Goal: Task Accomplishment & Management: Complete application form

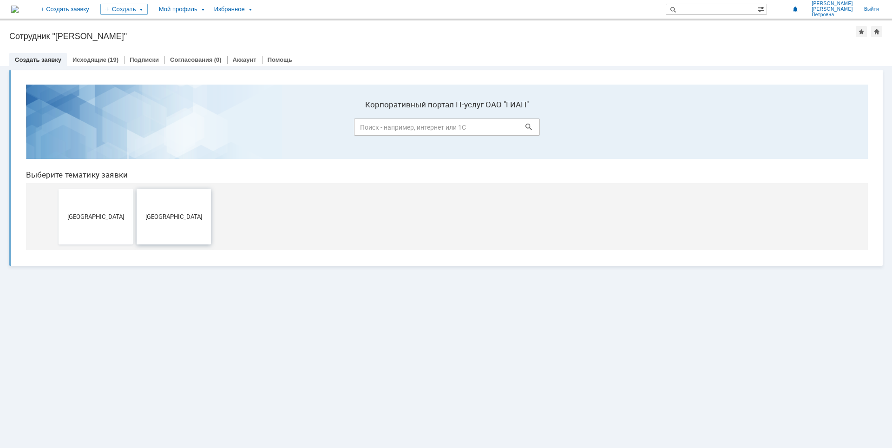
click at [174, 208] on button "[GEOGRAPHIC_DATA]" at bounding box center [174, 217] width 74 height 56
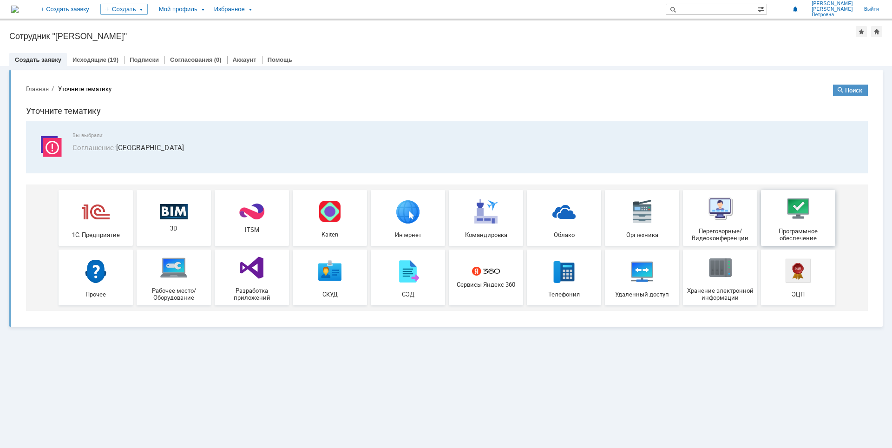
click at [781, 215] on div "Программное обеспечение" at bounding box center [798, 217] width 69 height 47
click at [739, 294] on span "Хранение электронной информации" at bounding box center [720, 294] width 69 height 14
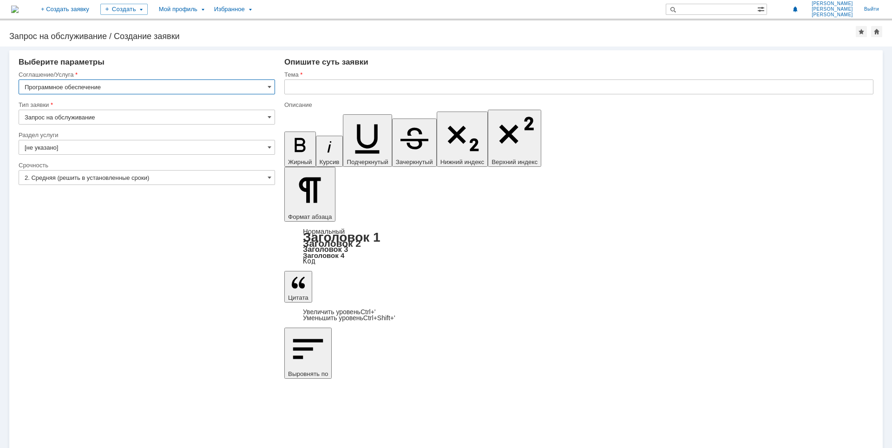
click at [160, 145] on input "[не указано]" at bounding box center [147, 147] width 256 height 15
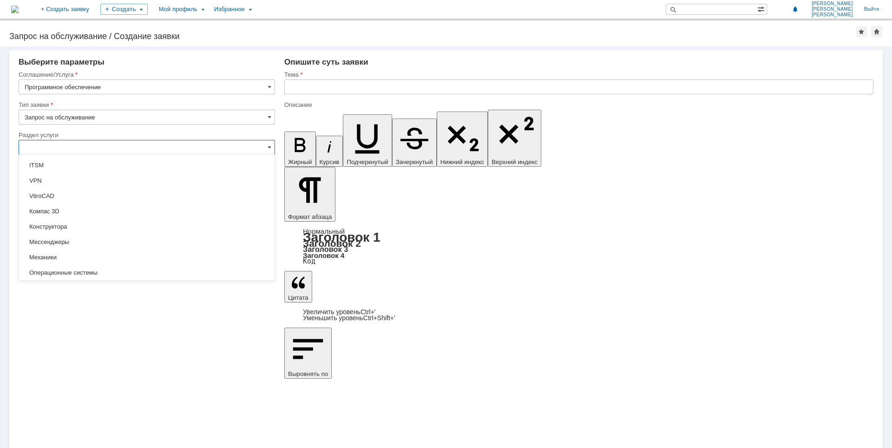
scroll to position [57, 0]
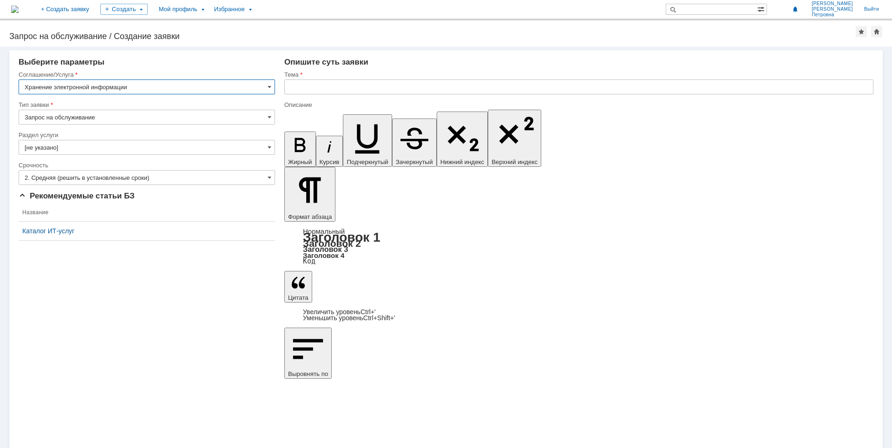
click at [103, 144] on input "[не указано]" at bounding box center [147, 147] width 256 height 15
click at [103, 144] on input "text" at bounding box center [147, 147] width 256 height 15
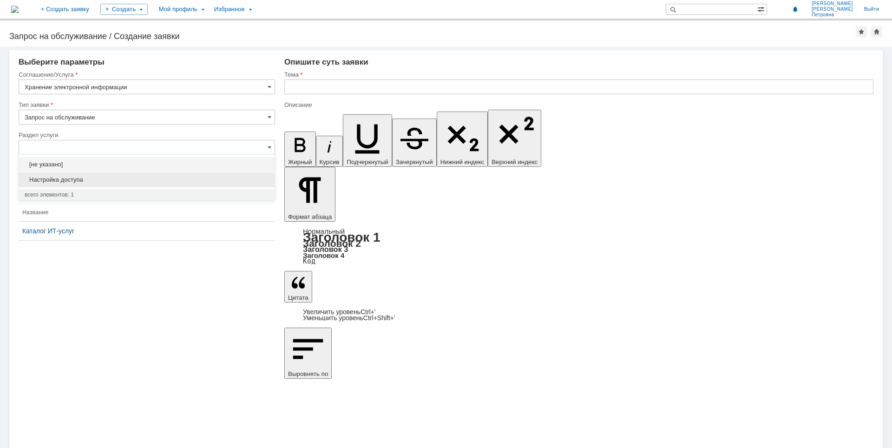
click at [106, 177] on span "Настройка доступа" at bounding box center [147, 179] width 244 height 7
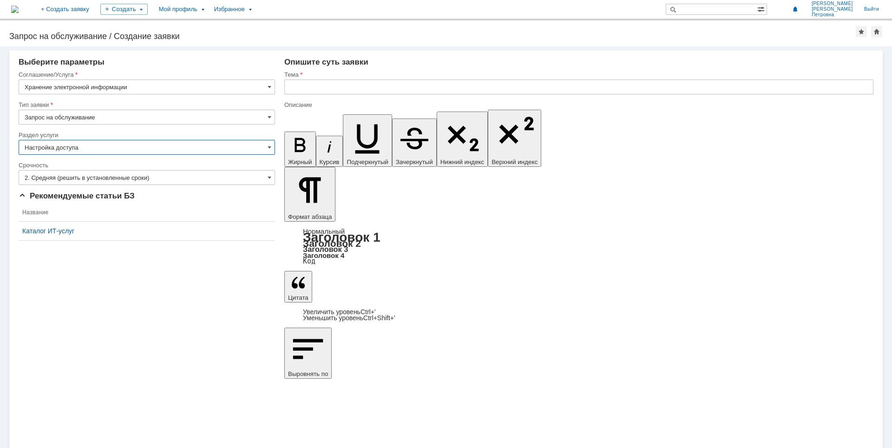
type input "Настройка доступа"
click at [392, 89] on input "text" at bounding box center [578, 86] width 589 height 15
click at [370, 84] on input "text" at bounding box center [578, 86] width 589 height 15
type input "Доступ к папке"
